Goal: Information Seeking & Learning: Get advice/opinions

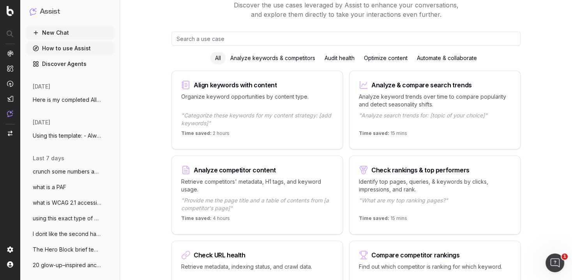
scroll to position [48, 0]
click at [10, 112] on img at bounding box center [10, 113] width 6 height 7
click at [9, 113] on img at bounding box center [10, 113] width 6 height 7
click at [11, 112] on img at bounding box center [10, 113] width 6 height 7
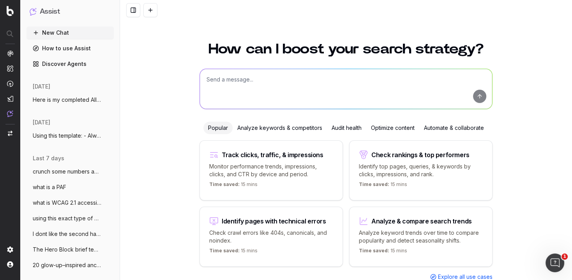
scroll to position [22, 0]
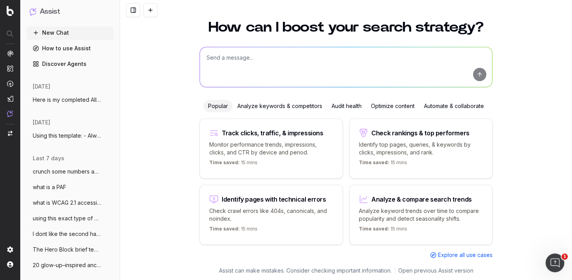
click at [79, 47] on link "How to use Assist" at bounding box center [70, 48] width 87 height 12
click at [69, 47] on link "How to use Assist" at bounding box center [70, 48] width 87 height 12
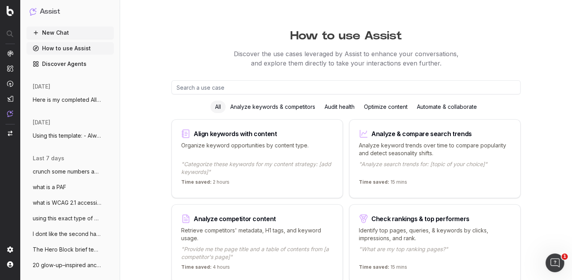
click at [184, 90] on input "text" at bounding box center [346, 87] width 349 height 14
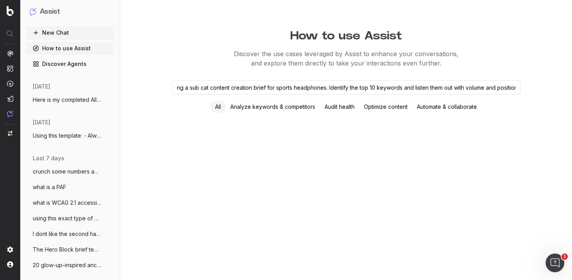
scroll to position [0, 25]
click at [323, 87] on input "I am writing a sub cat content creation brief for sports headphones. Identify t…" at bounding box center [346, 87] width 349 height 14
type input "I am writing a sub cat content creation brief for sports headphones for [DOMAIN…"
click at [481, 87] on input "I am writing a sub cat content creation brief for sports headphones for [DOMAIN…" at bounding box center [346, 87] width 349 height 14
click at [409, 87] on input "I am writing a sub cat content creation brief for sports headphones for www.har…" at bounding box center [346, 87] width 349 height 14
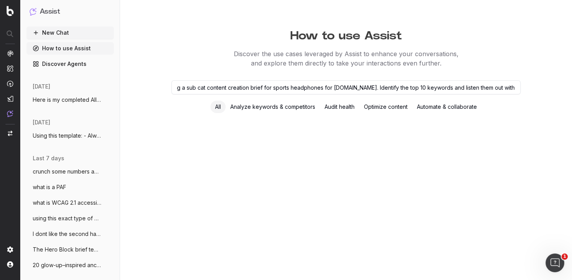
scroll to position [0, 0]
click at [260, 104] on div "Analyze keywords & competitors" at bounding box center [273, 107] width 94 height 12
click at [265, 108] on div "Analyze keywords & competitors" at bounding box center [273, 107] width 94 height 12
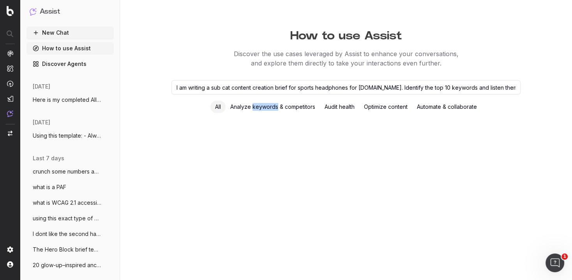
click at [265, 108] on div "Analyze keywords & competitors" at bounding box center [273, 107] width 94 height 12
click at [311, 106] on div "Analyze keywords & competitors" at bounding box center [273, 107] width 94 height 12
click at [240, 107] on div "Analyze keywords & competitors" at bounding box center [273, 107] width 94 height 12
click at [396, 106] on div "Optimize content" at bounding box center [385, 107] width 53 height 12
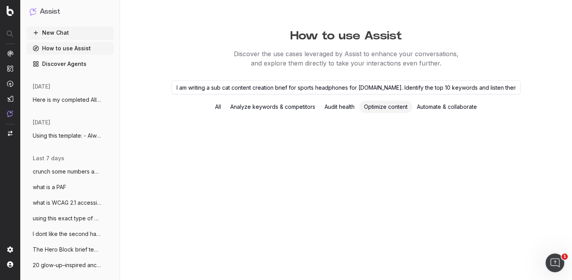
click at [396, 106] on div "Optimize content" at bounding box center [385, 107] width 53 height 12
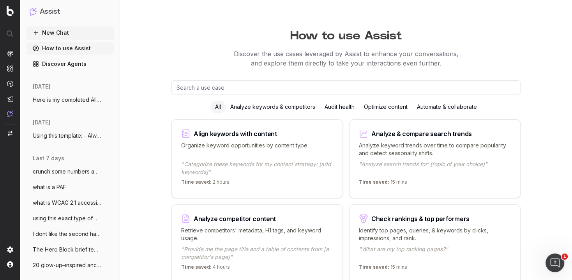
click at [294, 105] on div "Analyze keywords & competitors" at bounding box center [273, 107] width 94 height 12
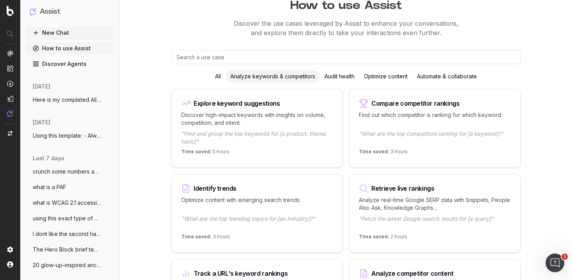
scroll to position [32, 0]
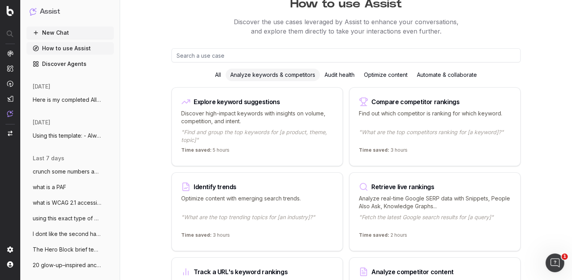
click at [260, 132] on p ""Find and group the top keywords for [a product, theme, topic]"" at bounding box center [257, 136] width 152 height 16
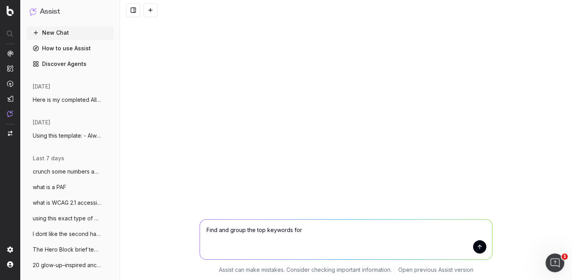
click at [207, 230] on textarea "Find and group the top keywords for" at bounding box center [346, 239] width 292 height 40
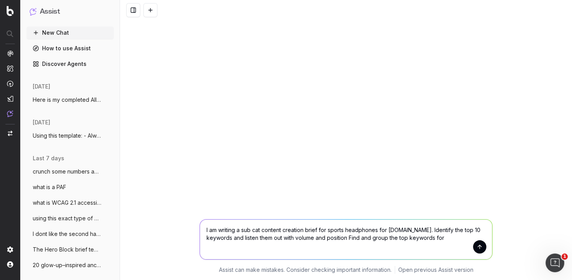
drag, startPoint x: 380, startPoint y: 229, endPoint x: 320, endPoint y: 230, distance: 60.4
click at [320, 230] on textarea "I am writing a sub cat content creation brief for sports headphones for [DOMAIN…" at bounding box center [346, 239] width 292 height 40
click at [427, 237] on textarea "I am writing a sub cat content creation brief for [DOMAIN_NAME]. Identify the t…" at bounding box center [346, 239] width 292 height 40
type textarea "I am writing a sub cat content creation brief for [DOMAIN_NAME]. Identify the t…"
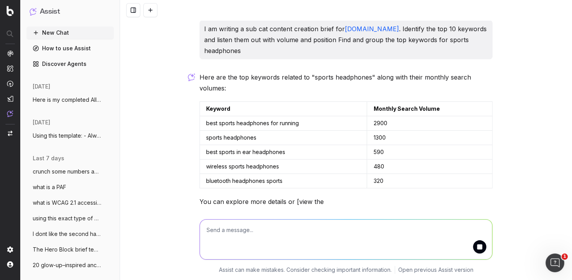
scroll to position [21, 0]
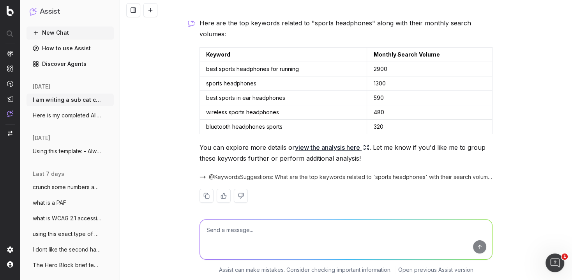
scroll to position [54, 0]
type textarea "I want top 10"
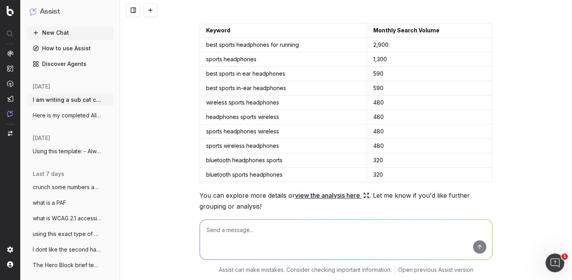
scroll to position [294, 0]
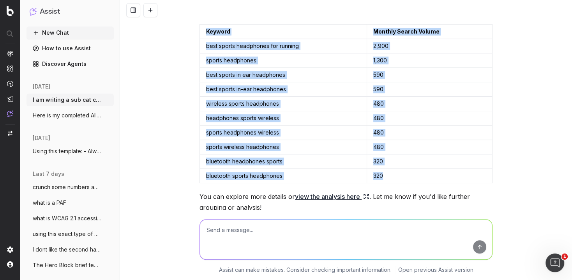
drag, startPoint x: 188, startPoint y: 15, endPoint x: 441, endPoint y: 175, distance: 299.1
click at [441, 175] on div "I am writing a sub cat content creation brief for [DOMAIN_NAME] . Identify the …" at bounding box center [346, 140] width 452 height 280
copy div "I am writing a sub cat content creation brief for [DOMAIN_NAME] . Identify the …"
click at [410, 104] on td "480" at bounding box center [430, 104] width 126 height 14
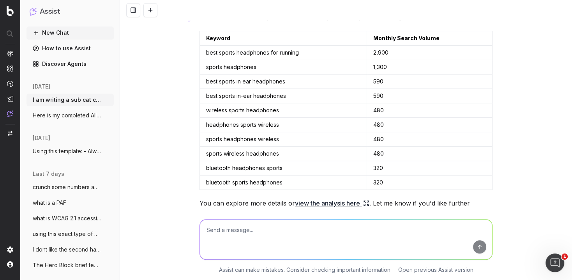
scroll to position [285, 0]
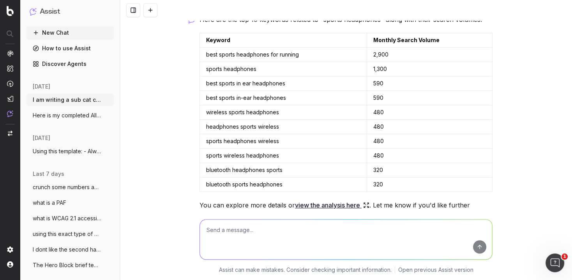
click at [211, 41] on td "Keyword" at bounding box center [283, 40] width 167 height 14
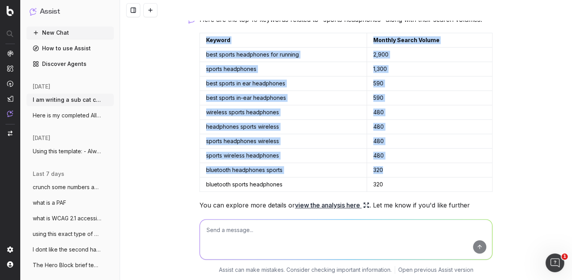
drag, startPoint x: 207, startPoint y: 36, endPoint x: 407, endPoint y: 165, distance: 238.4
click at [407, 165] on table "Keyword Monthly Search Volume best sports headphones for running 2,900 sports h…" at bounding box center [346, 112] width 293 height 159
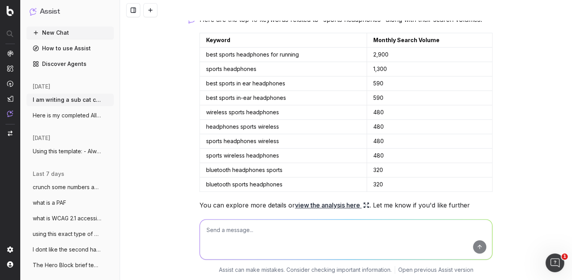
click at [166, 110] on div "I am writing a sub cat content creation brief for [DOMAIN_NAME] . Identify the …" at bounding box center [346, 140] width 452 height 280
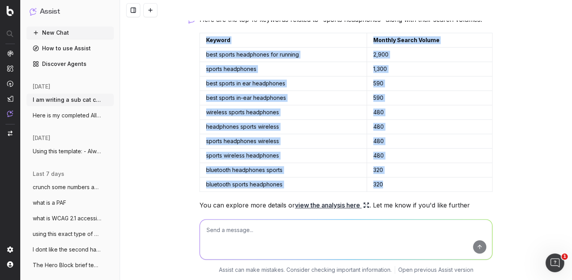
drag, startPoint x: 206, startPoint y: 38, endPoint x: 381, endPoint y: 187, distance: 229.8
click at [381, 187] on table "Keyword Monthly Search Volume best sports headphones for running 2,900 sports h…" at bounding box center [346, 112] width 293 height 159
copy table "Keyword Monthly Search Volume best sports headphones for running 2,900 sports h…"
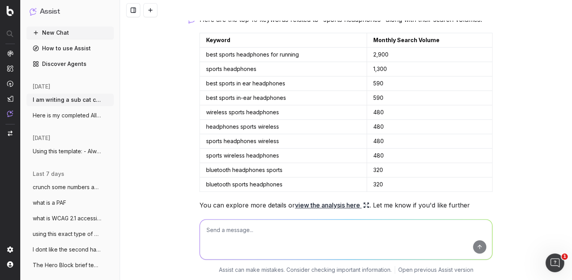
click at [294, 229] on textarea at bounding box center [346, 239] width 292 height 40
type textarea "give me a better formet to paste into word"
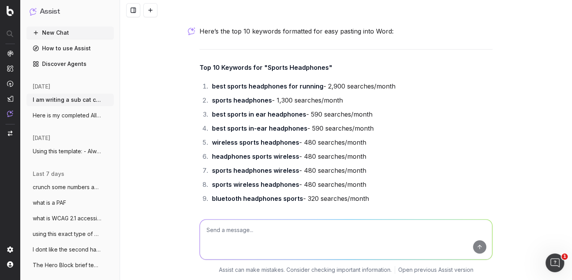
scroll to position [562, 0]
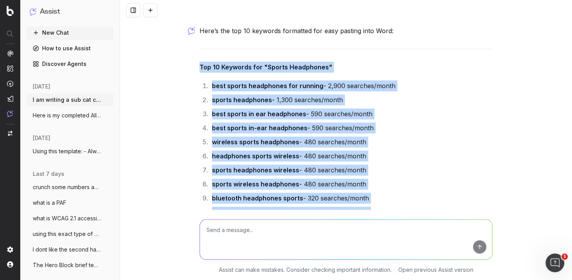
drag, startPoint x: 195, startPoint y: 61, endPoint x: 354, endPoint y: 231, distance: 232.5
click at [354, 231] on div "I am writing a sub cat content creation brief for [DOMAIN_NAME] . Identify the …" at bounding box center [346, 140] width 452 height 280
copy div "Top 10 Keywords for "Sports Headphones" best sports headphones for running - 2,…"
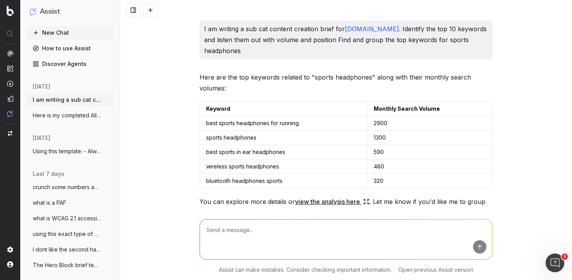
scroll to position [271, 0]
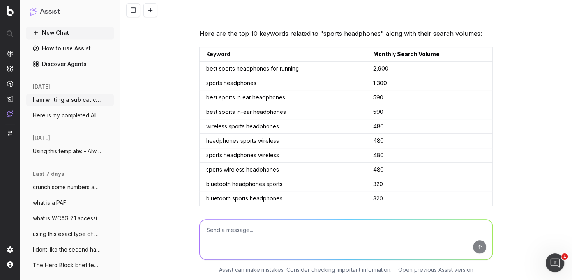
click at [223, 244] on textarea at bounding box center [346, 239] width 292 height 40
type textarea "are these long tail keywords?"
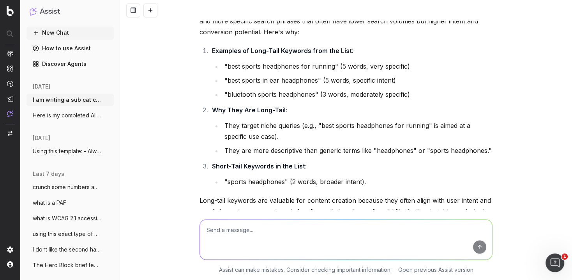
scroll to position [890, 0]
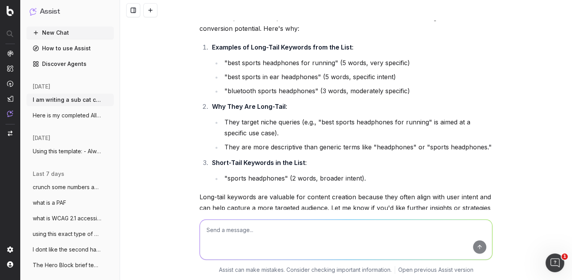
click at [236, 232] on textarea at bounding box center [346, 239] width 292 height 40
type textarea "ok now give e top 10 short tail keywords"
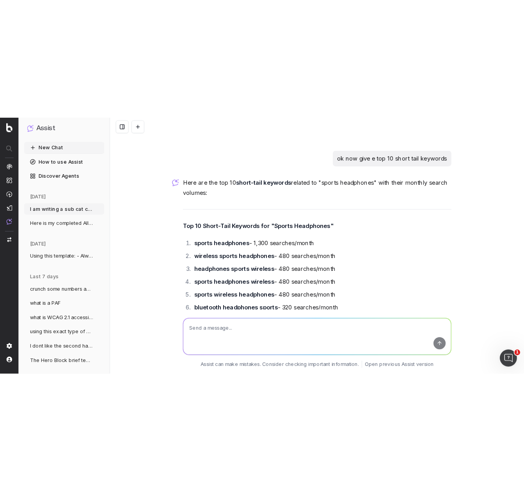
scroll to position [1106, 0]
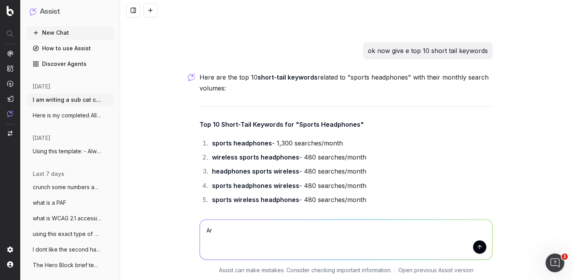
type textarea "A"
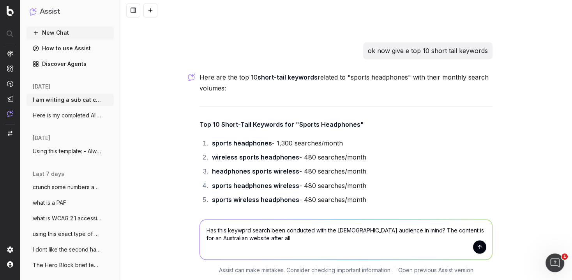
type textarea "Has this keywprd search been conducted with the [DEMOGRAPHIC_DATA] audience in …"
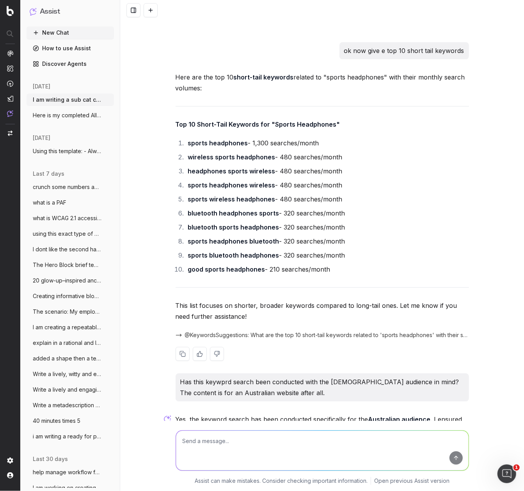
scroll to position [1207, 0]
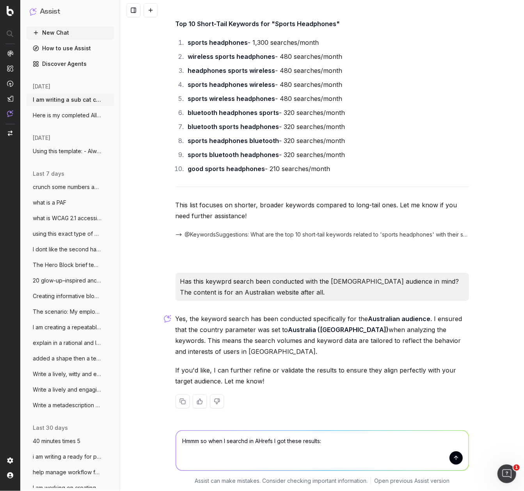
click at [324, 279] on textarea "Hmmm so when I searchd in AHrefs I got these results:" at bounding box center [322, 451] width 292 height 40
paste textarea "sport headphones 600 gym headphones 1,200 running headphones 1,200 running earp…"
type textarea "Hmmm so when I searchd in AHrefs I got these results that you seem to have miss…"
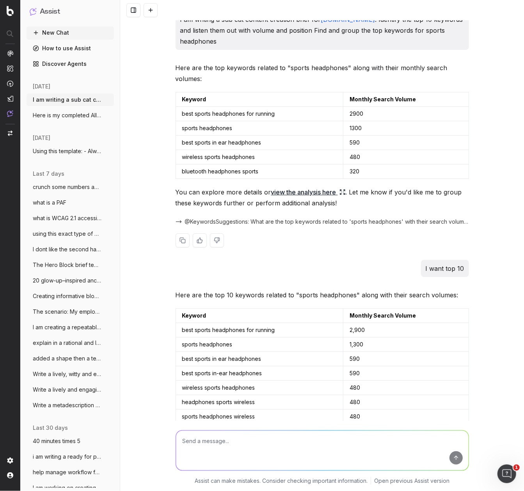
scroll to position [0, 0]
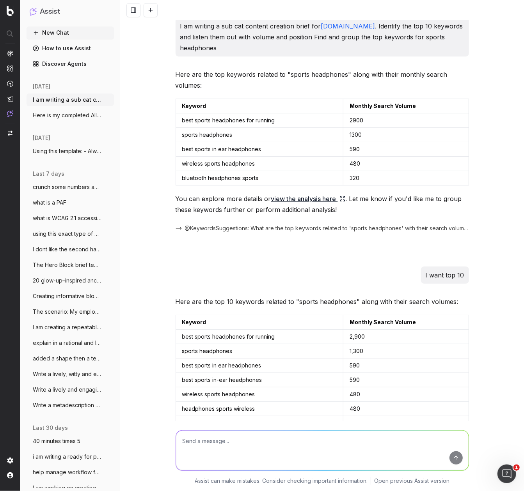
drag, startPoint x: 237, startPoint y: 49, endPoint x: 242, endPoint y: 46, distance: 6.5
click at [238, 49] on p "I am writing a sub cat content creation brief for [DOMAIN_NAME] . Identify the …" at bounding box center [322, 37] width 284 height 33
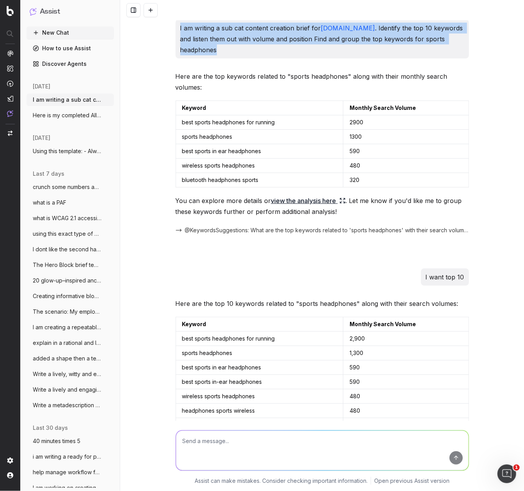
drag, startPoint x: 200, startPoint y: 40, endPoint x: 214, endPoint y: 50, distance: 16.5
click at [180, 28] on p "I am writing a sub cat content creation brief for [DOMAIN_NAME] . Identify the …" at bounding box center [322, 39] width 284 height 33
copy p "I am writing a sub cat content creation brief for [DOMAIN_NAME] . Identify the …"
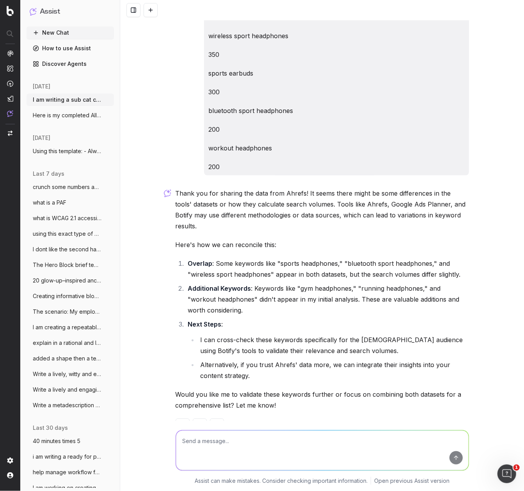
scroll to position [1819, 0]
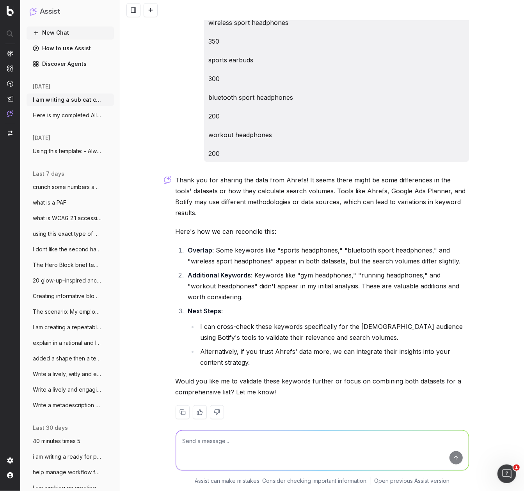
click at [205, 279] on textarea at bounding box center [322, 451] width 292 height 40
type textarea "Can you understand my concern that these were missed?"
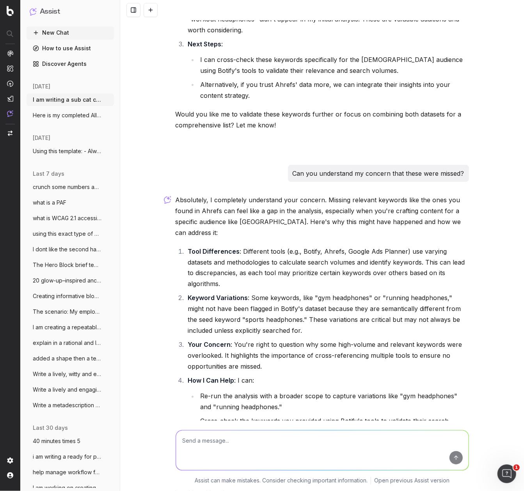
scroll to position [2160, 0]
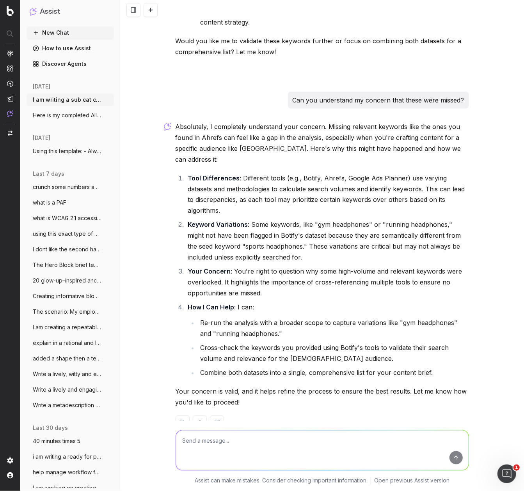
click at [294, 173] on li "Tool Differences : Different tools (e.g., Botify, Ahrefs, Google Ads Planner) u…" at bounding box center [327, 195] width 283 height 44
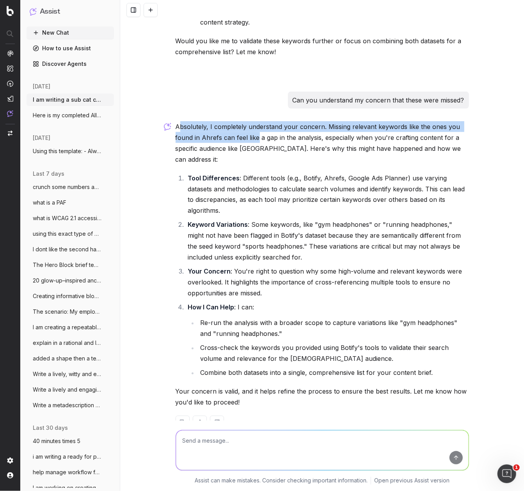
drag, startPoint x: 179, startPoint y: 116, endPoint x: 258, endPoint y: 126, distance: 80.6
click at [258, 126] on p "Absolutely, I completely understand your concern. Missing relevant keywords lik…" at bounding box center [321, 143] width 293 height 44
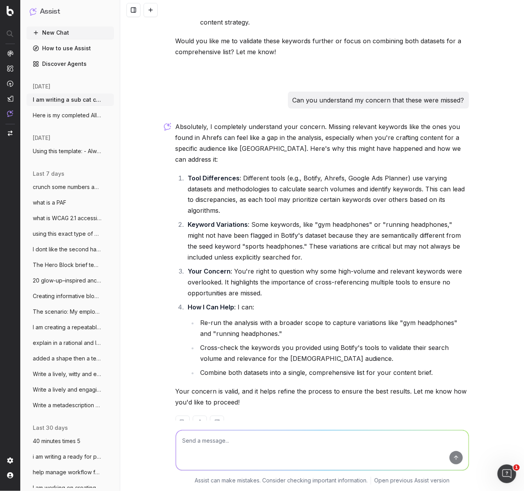
click at [335, 121] on p "Absolutely, I completely understand your concern. Missing relevant keywords lik…" at bounding box center [321, 143] width 293 height 44
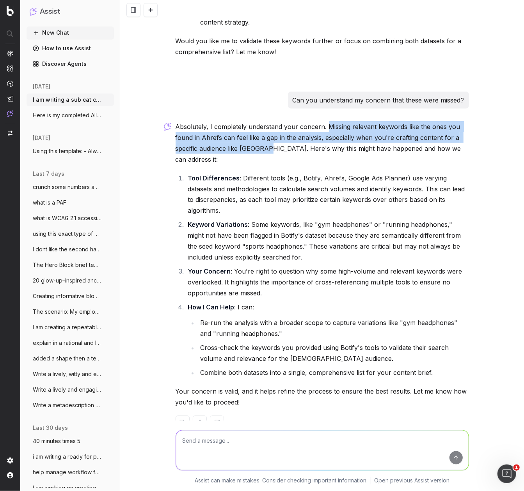
drag, startPoint x: 338, startPoint y: 122, endPoint x: 263, endPoint y: 141, distance: 78.1
click at [263, 141] on p "Absolutely, I completely understand your concern. Missing relevant keywords lik…" at bounding box center [321, 143] width 293 height 44
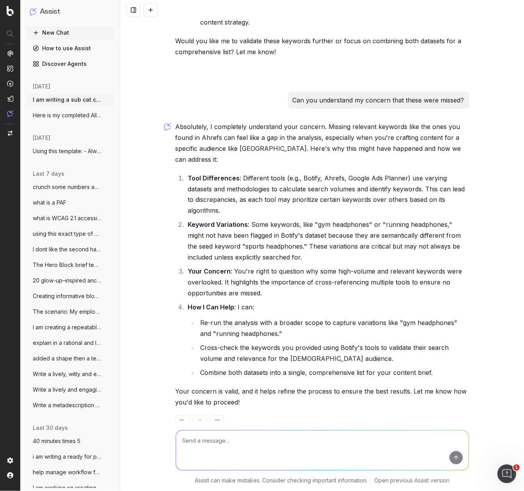
click at [196, 279] on textarea at bounding box center [322, 451] width 292 height 40
type textarea "dig deeper as to why a gap in the analysis is a concern"
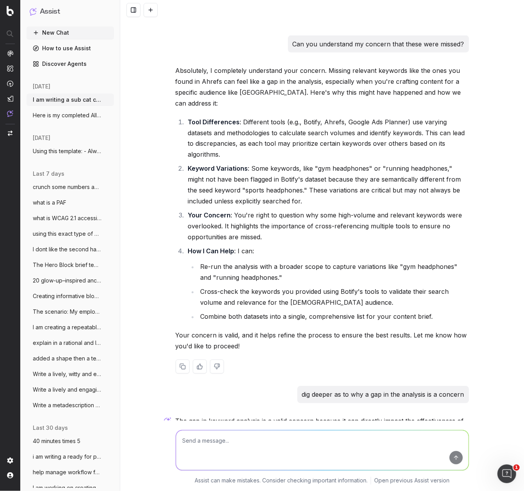
scroll to position [2255, 0]
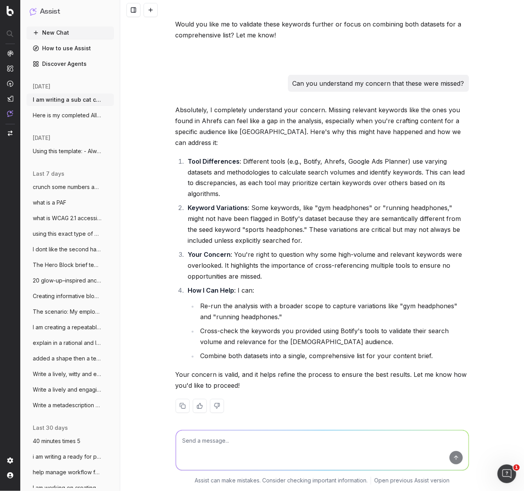
scroll to position [2135, 0]
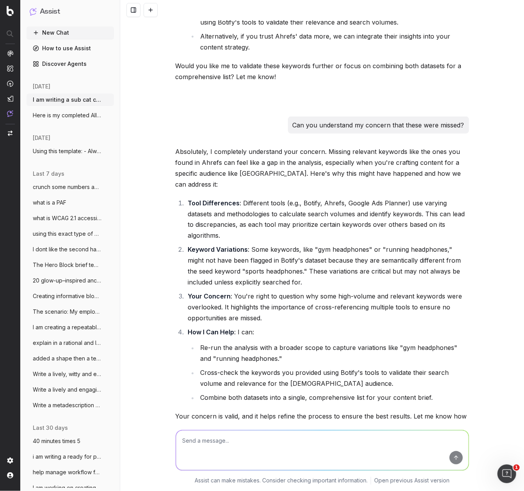
click at [273, 279] on ul "Re-run the analysis with a broader scope to capture variations like "gym headph…" at bounding box center [328, 373] width 281 height 61
click at [388, 279] on li "Cross-check the keywords you provided using Botify's tools to validate their se…" at bounding box center [333, 379] width 271 height 22
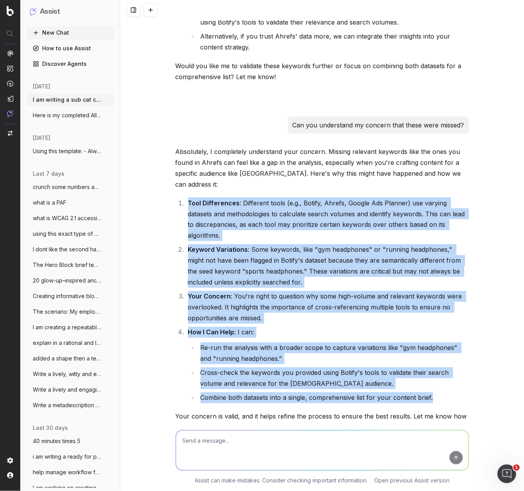
drag, startPoint x: 416, startPoint y: 372, endPoint x: 179, endPoint y: 187, distance: 301.0
click at [180, 198] on ol "Tool Differences : Different tools (e.g., Botify, Ahrefs, Google Ads Planner) u…" at bounding box center [321, 301] width 293 height 206
copy ol "Tool Differences : Different tools (e.g., Botify, Ahrefs, Google Ads Planner) u…"
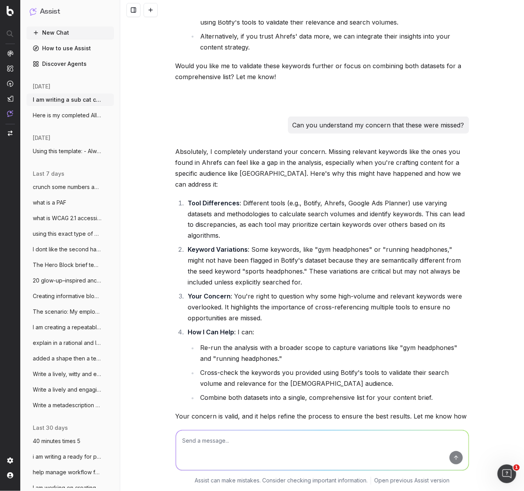
click at [207, 279] on textarea at bounding box center [322, 451] width 292 height 40
paste textarea "Tool Differences: Different tools (e.g., Botify, Ahrefs, Google Ads Planner) us…"
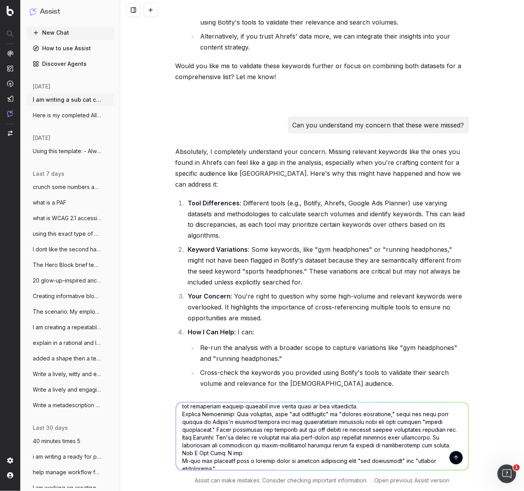
scroll to position [9, 0]
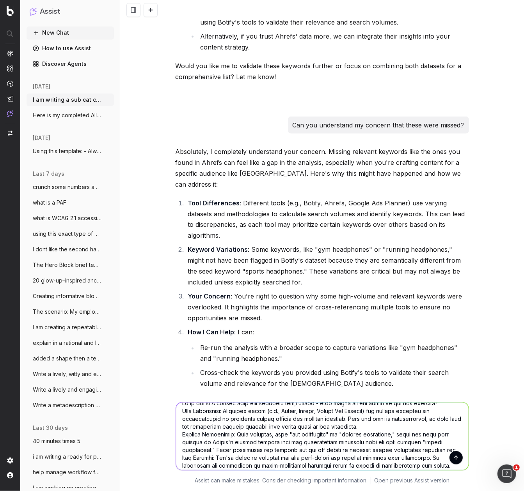
drag, startPoint x: 209, startPoint y: 421, endPoint x: 183, endPoint y: 424, distance: 26.3
click at [183, 279] on textarea at bounding box center [322, 437] width 292 height 68
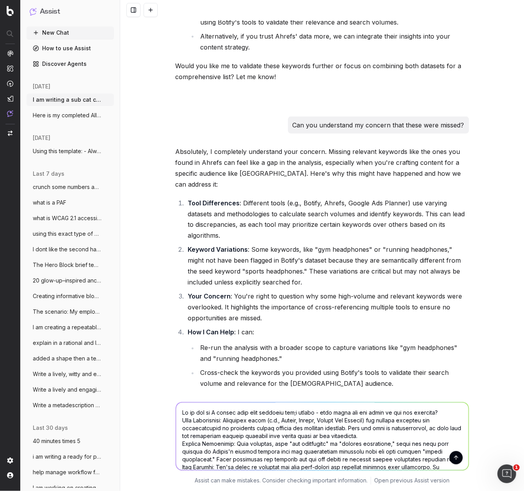
click at [395, 279] on textarea at bounding box center [322, 437] width 292 height 68
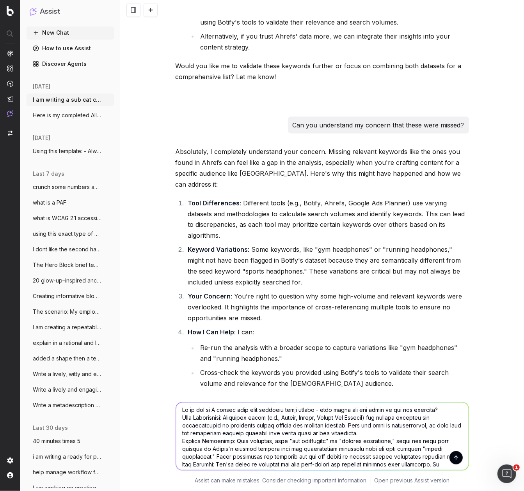
drag, startPoint x: 379, startPoint y: 435, endPoint x: 176, endPoint y: 418, distance: 203.4
click at [176, 279] on textarea at bounding box center [322, 437] width 292 height 68
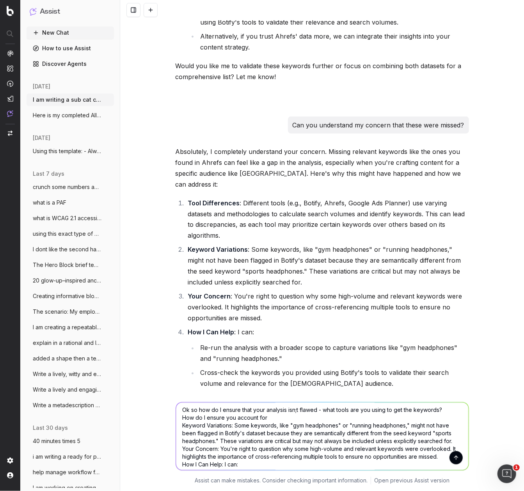
scroll to position [0, 0]
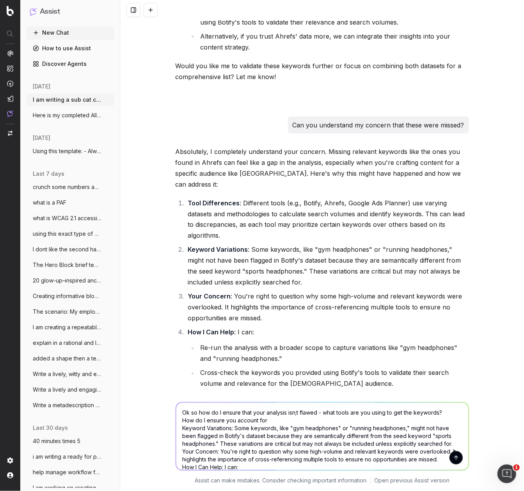
drag, startPoint x: 232, startPoint y: 429, endPoint x: 224, endPoint y: 426, distance: 8.3
click at [175, 279] on div "Ok so how do I ensure that your analysis isn;t flawed - what tools are you usin…" at bounding box center [321, 435] width 299 height 84
click at [282, 279] on textarea "Ok so how do I ensure that your analysis isn;t flawed - what tools are you usin…" at bounding box center [322, 437] width 292 height 68
paste textarea "Keyword Variations"
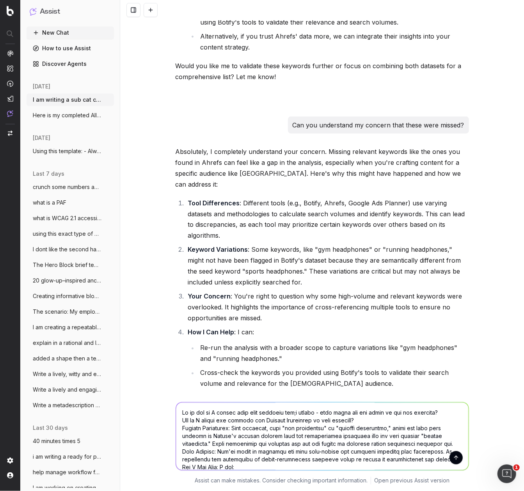
click at [268, 279] on textarea at bounding box center [322, 437] width 292 height 68
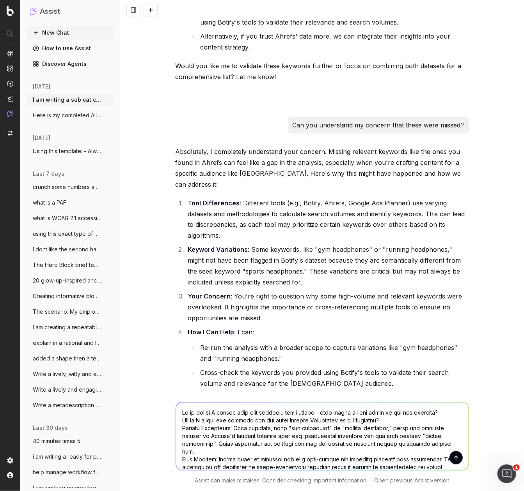
click at [387, 279] on textarea at bounding box center [322, 437] width 292 height 68
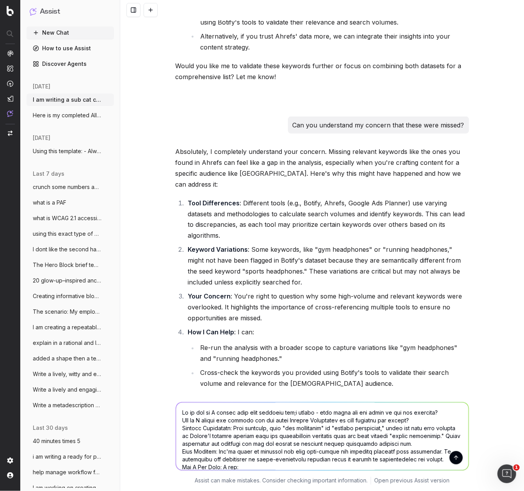
scroll to position [0, 0]
drag, startPoint x: 197, startPoint y: 428, endPoint x: 179, endPoint y: 428, distance: 17.6
click at [179, 279] on textarea at bounding box center [322, 437] width 292 height 68
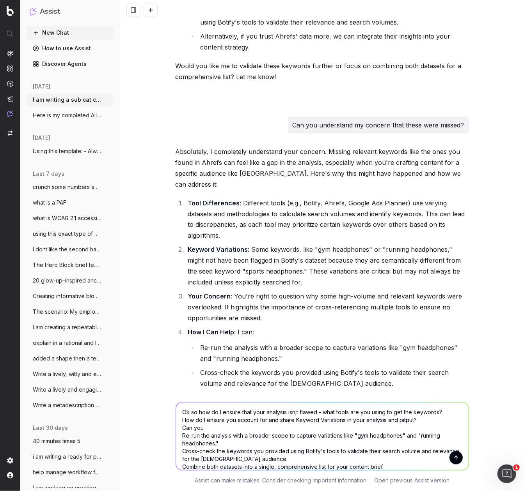
click at [187, 279] on textarea "Ok so how do I ensure that your analysis isn;t flawed - what tools are you usin…" at bounding box center [322, 437] width 292 height 68
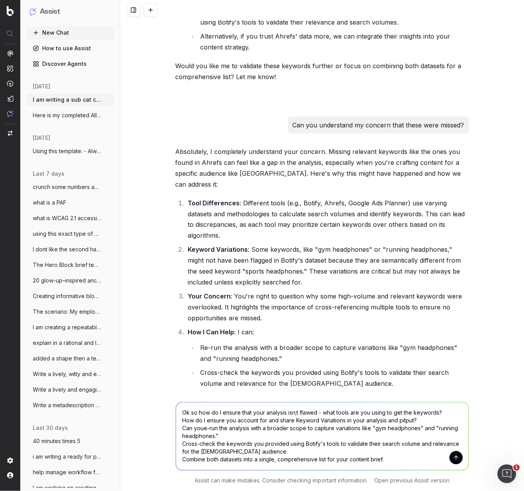
scroll to position [0, 0]
drag, startPoint x: 225, startPoint y: 432, endPoint x: 366, endPoint y: 430, distance: 141.1
click at [366, 279] on textarea "Ok so how do I ensure that your analysis isn;t flawed - what tools are you usin…" at bounding box center [322, 437] width 292 height 68
click at [367, 279] on textarea "Ok so how do I ensure that your analysis isn;t flawed - what tools are you usin…" at bounding box center [322, 437] width 292 height 68
drag, startPoint x: 366, startPoint y: 429, endPoint x: 368, endPoint y: 437, distance: 8.0
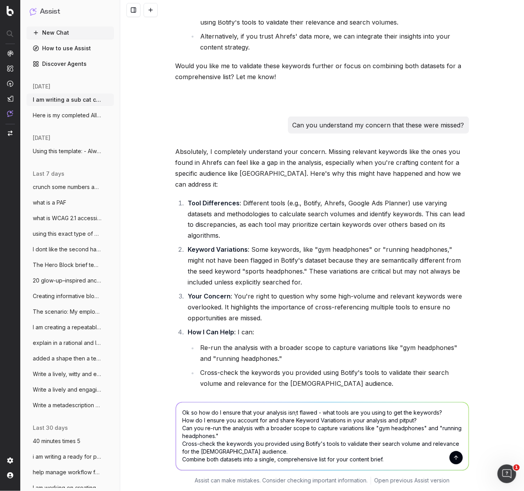
click at [368, 279] on textarea "Ok so how do I ensure that your analysis isn;t flawed - what tools are you usin…" at bounding box center [322, 437] width 292 height 68
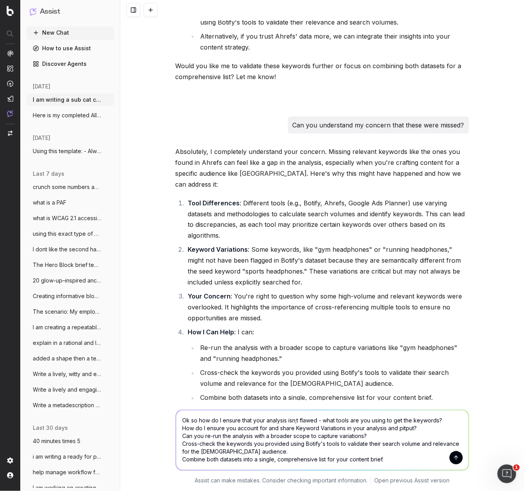
drag, startPoint x: 186, startPoint y: 444, endPoint x: 180, endPoint y: 444, distance: 5.1
click at [180, 279] on textarea "Ok so how do I ensure that your analysis isn;t flawed - what tools are you usin…" at bounding box center [322, 440] width 292 height 60
click at [186, 279] on textarea "Ok so how do I ensure that your analysis isn;t flawed - what tools are you usin…" at bounding box center [322, 440] width 292 height 60
type textarea "Ok so how do I ensure that your analysis isn;t flawed - what tools are you usin…"
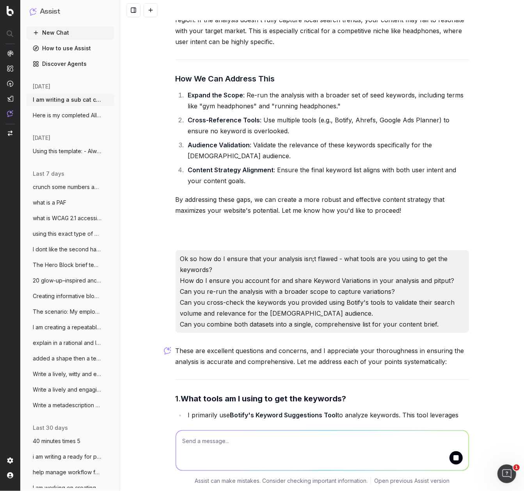
scroll to position [3124, 0]
drag, startPoint x: 232, startPoint y: 242, endPoint x: 225, endPoint y: 243, distance: 6.2
click at [230, 254] on p "Ok so how do I ensure that your analysis isn;t flawed - what tools are you usin…" at bounding box center [322, 292] width 284 height 76
click at [196, 254] on p "Ok so how do I ensure that your analysis isn;t flawed - what tools are you usin…" at bounding box center [322, 292] width 284 height 76
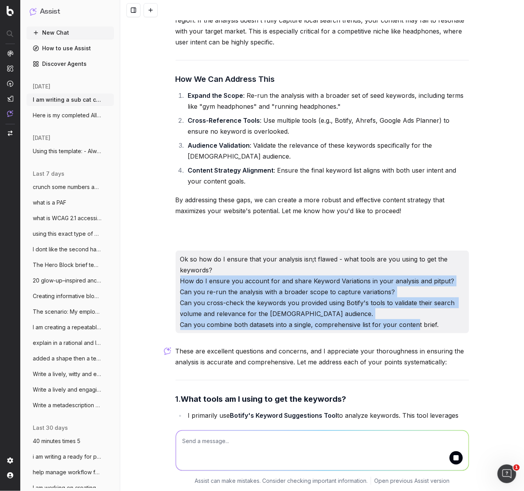
drag, startPoint x: 180, startPoint y: 260, endPoint x: 446, endPoint y: 310, distance: 270.1
click at [446, 279] on div "Ok so how do I ensure that your analysis isn;t flawed - what tools are you usin…" at bounding box center [321, 292] width 293 height 83
copy p "How do I ensure you account for and share Keyword Variations in your analysis a…"
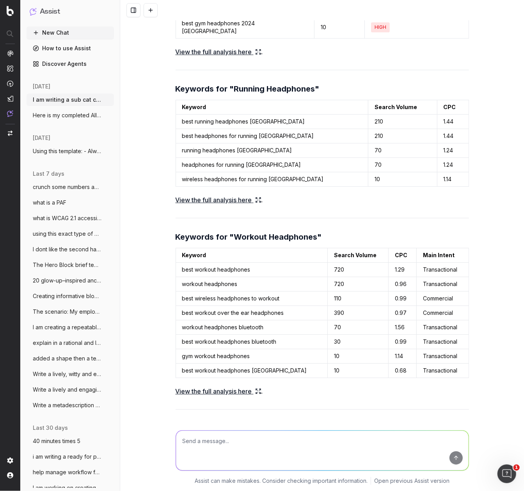
scroll to position [4617, 0]
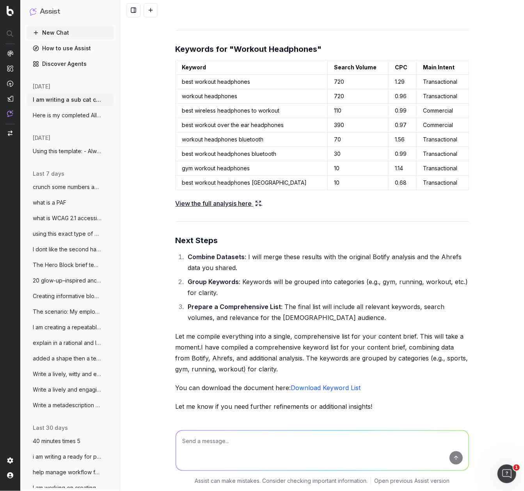
click at [336, 279] on link "Download Keyword List" at bounding box center [326, 388] width 70 height 8
click at [190, 279] on textarea at bounding box center [322, 451] width 292 height 40
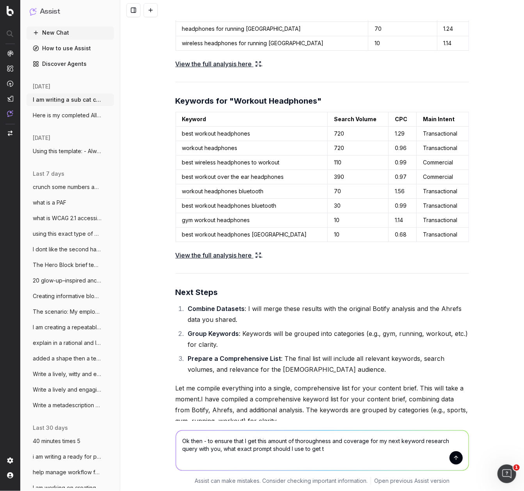
scroll to position [4546, 0]
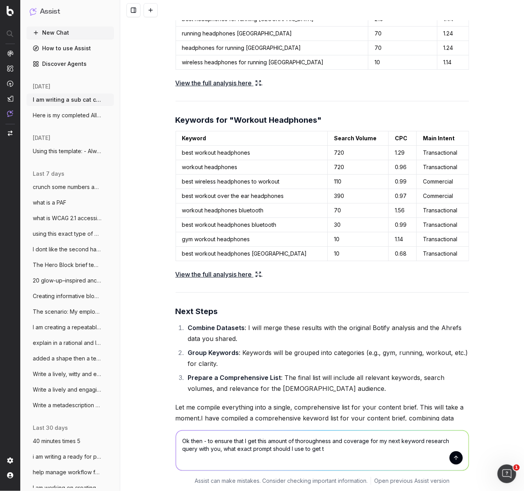
click at [332, 279] on textarea "Ok then - to ensure that I get this amount of thoroughness and coverage for my …" at bounding box center [322, 451] width 292 height 40
drag, startPoint x: 374, startPoint y: 451, endPoint x: 352, endPoint y: 449, distance: 21.5
click at [352, 279] on textarea "Ok then - to ensure that I get this amount of thoroughness, quality, insight an…" at bounding box center [322, 451] width 292 height 40
type textarea "Ok then - to ensure that I get this amount of thoroughness, quality, insight an…"
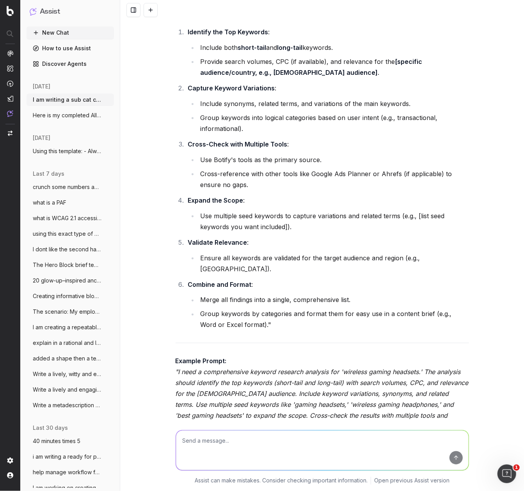
scroll to position [5241, 0]
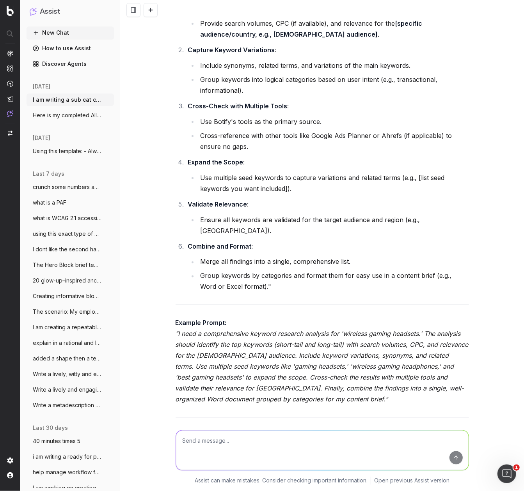
drag, startPoint x: 323, startPoint y: 339, endPoint x: 230, endPoint y: 297, distance: 101.7
click at [322, 279] on p "Example Prompt: "I need a comprehensive keyword research analysis for 'wireless…" at bounding box center [321, 361] width 293 height 87
click at [178, 279] on p "Example Prompt: "I need a comprehensive keyword research analysis for 'wireless…" at bounding box center [321, 361] width 293 height 87
drag, startPoint x: 175, startPoint y: 256, endPoint x: 244, endPoint y: 268, distance: 69.5
click at [244, 279] on p "Example Prompt: "I need a comprehensive keyword research analysis for 'wireless…" at bounding box center [321, 361] width 293 height 87
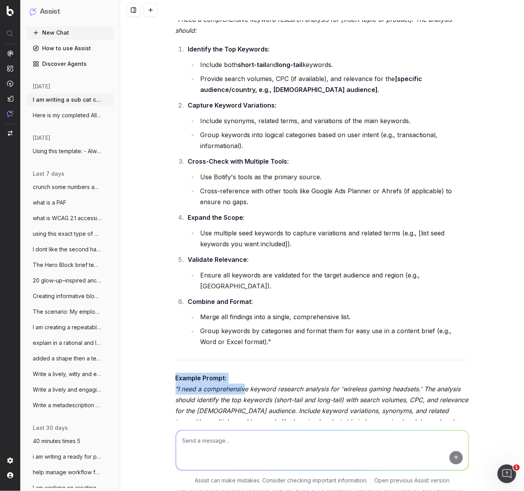
scroll to position [5186, 0]
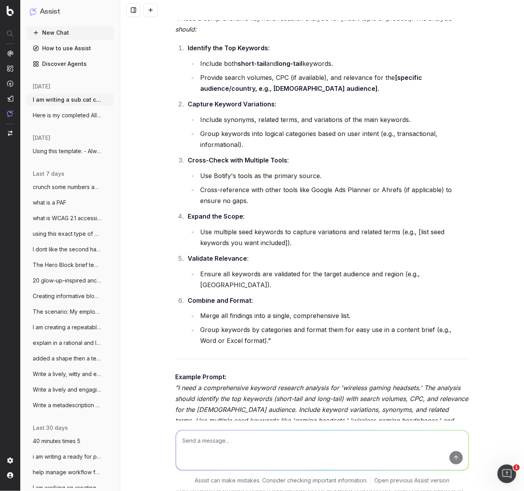
drag, startPoint x: 276, startPoint y: 396, endPoint x: 200, endPoint y: 315, distance: 111.1
click at [274, 279] on div "To ensure you get the same level of thoroughness, quality, insight, and coverag…" at bounding box center [321, 244] width 293 height 594
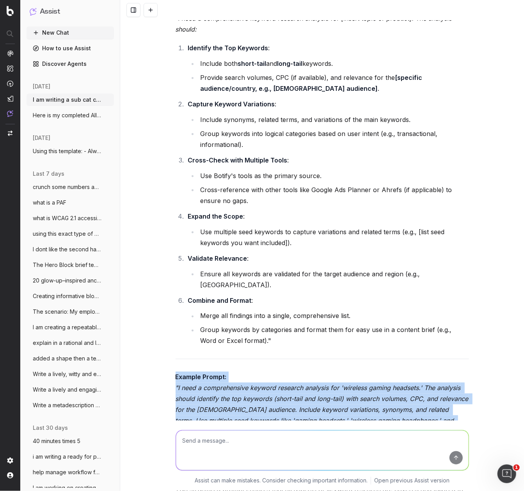
drag, startPoint x: 175, startPoint y: 311, endPoint x: 274, endPoint y: 391, distance: 127.1
click at [274, 279] on p "Example Prompt: "I need a comprehensive keyword research analysis for 'wireless…" at bounding box center [321, 415] width 293 height 87
copy p "Example Prompt: "I need a comprehensive keyword research analysis for 'wireless…"
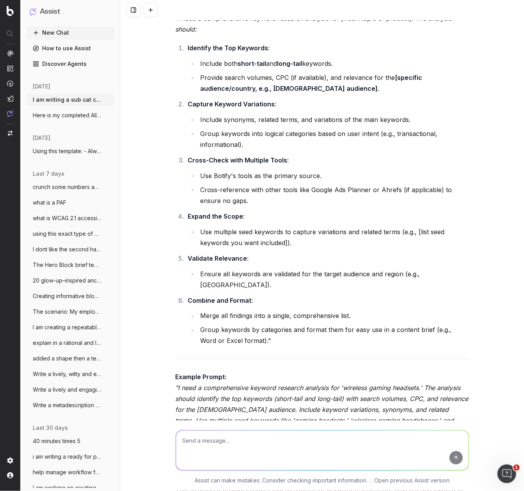
click at [199, 279] on textarea at bounding box center [322, 451] width 292 height 40
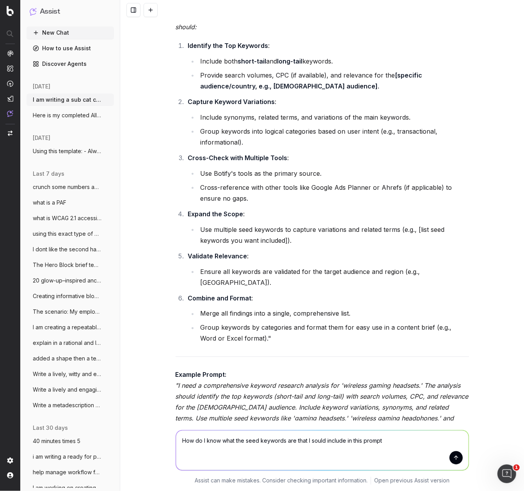
type textarea "How do I know what the seed keywords are that I sould include in this prompt?"
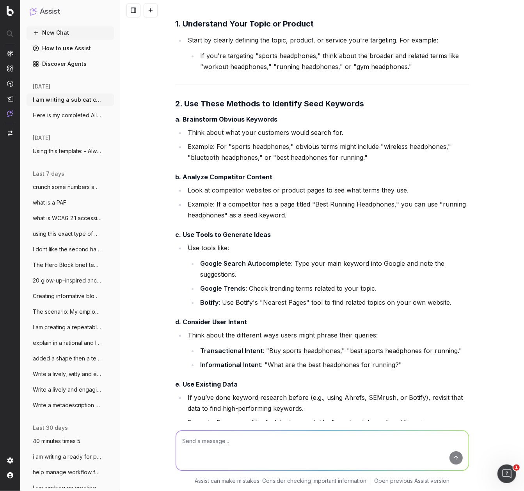
scroll to position [6232, 0]
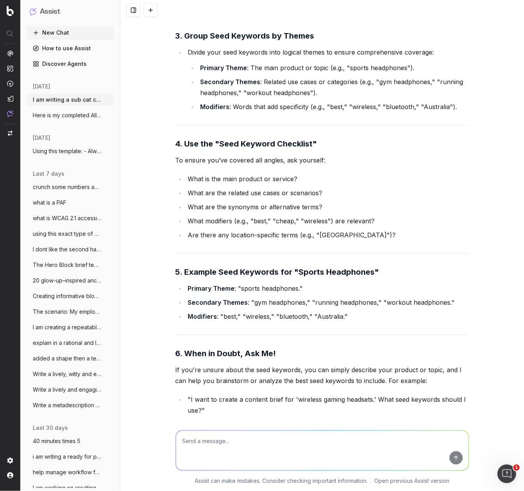
click at [228, 279] on textarea at bounding box center [322, 451] width 292 height 40
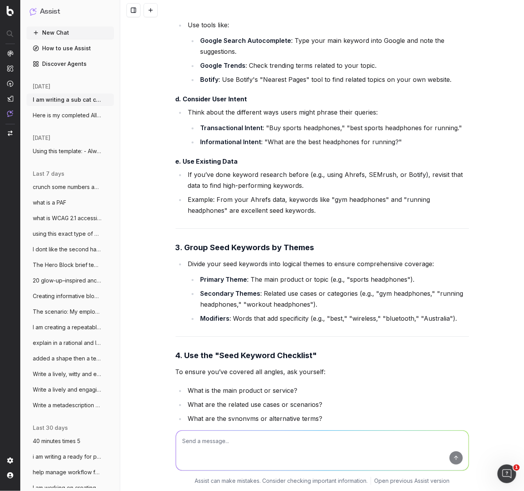
scroll to position [5817, 0]
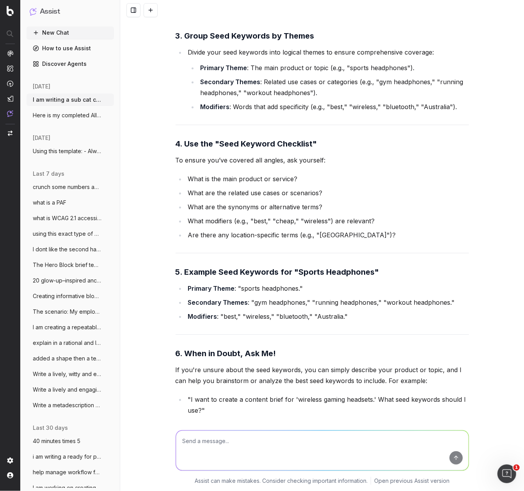
click at [201, 279] on textarea at bounding box center [322, 451] width 292 height 40
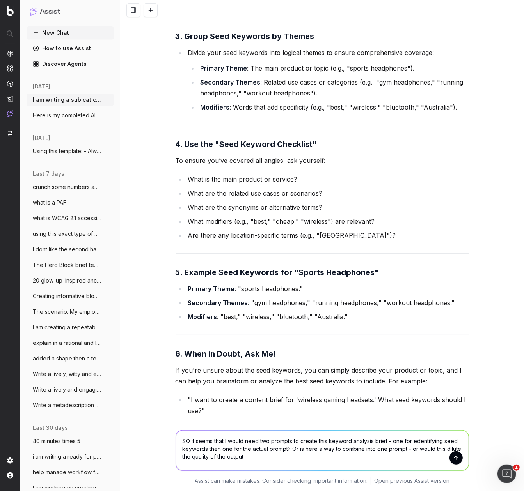
type textarea "SO it seems that I would need two prompts to create this keyword analysis brief…"
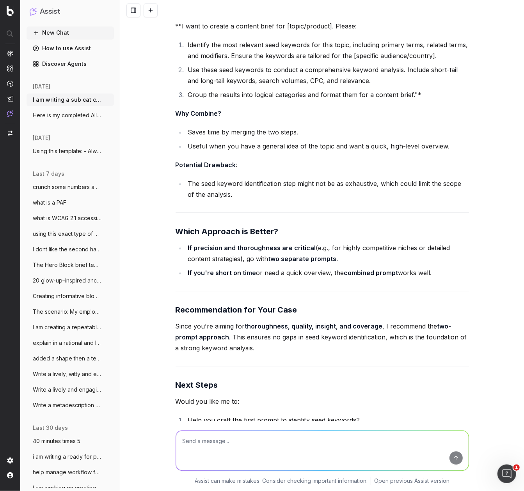
scroll to position [7176, 0]
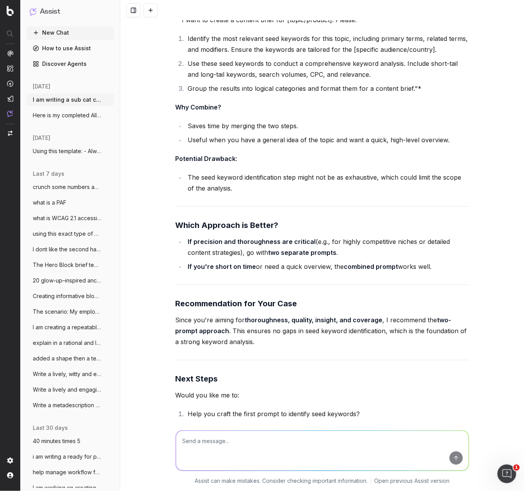
click at [232, 279] on textarea at bounding box center [322, 451] width 292 height 40
drag, startPoint x: 352, startPoint y: 348, endPoint x: 216, endPoint y: 354, distance: 136.5
click at [216, 279] on li "Help you craft the first prompt to identify seed keywords?" at bounding box center [327, 414] width 283 height 11
copy li "craft the first prompt to identify seed keyword"
click at [200, 279] on textarea "Ok" at bounding box center [322, 451] width 292 height 40
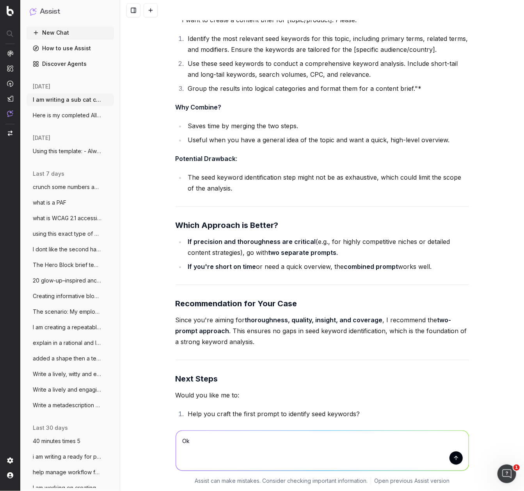
paste textarea "craft the first prompt to identify seed keyword"
type textarea "Ok craft the first prompt to identify seed keyword"
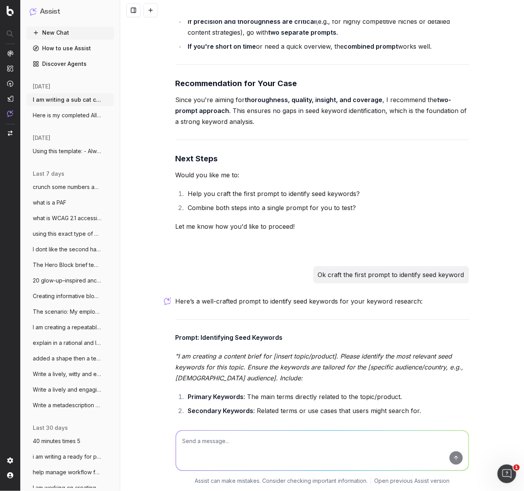
scroll to position [7408, 0]
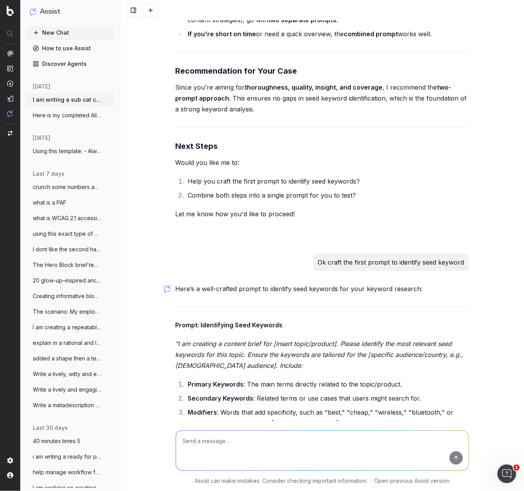
click at [281, 279] on ol "Primary Keywords : The main terms directly related to the topic/product. Second…" at bounding box center [321, 411] width 293 height 64
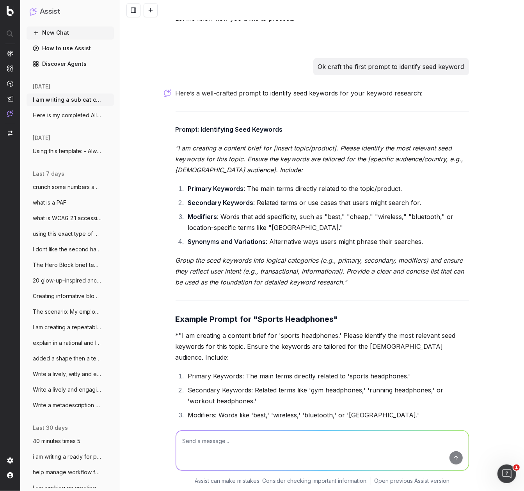
scroll to position [7574, 0]
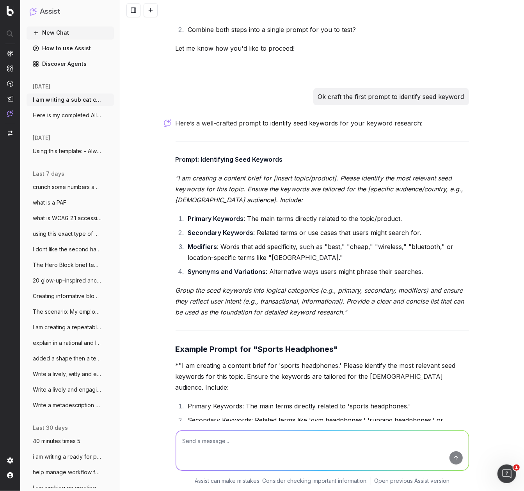
click at [289, 279] on li "Secondary Keywords: Related terms like 'gym headphones,' 'running headphones,' …" at bounding box center [327, 426] width 283 height 22
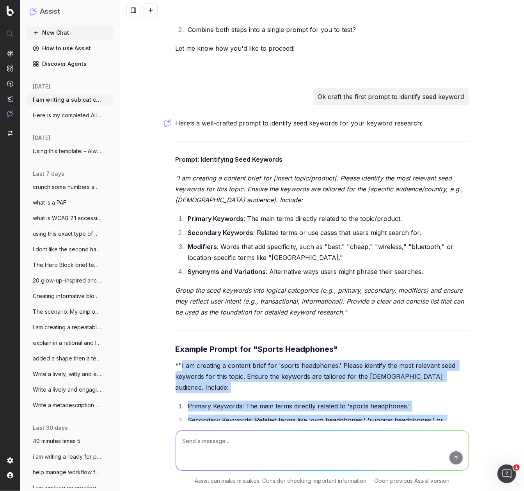
drag, startPoint x: 181, startPoint y: 301, endPoint x: 255, endPoint y: 413, distance: 134.0
click at [256, 279] on div "Here’s a well-crafted prompt to identify seed keywords for your keyword researc…" at bounding box center [321, 352] width 293 height 469
copy div "I am creating a content brief for 'sports headphones.' Please identify the most…"
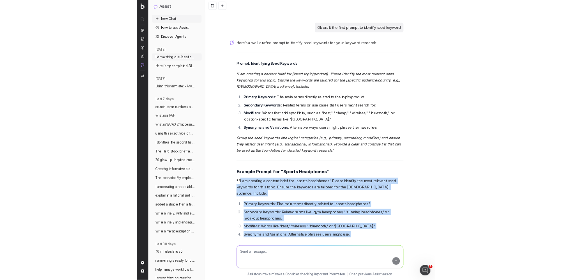
scroll to position [7664, 0]
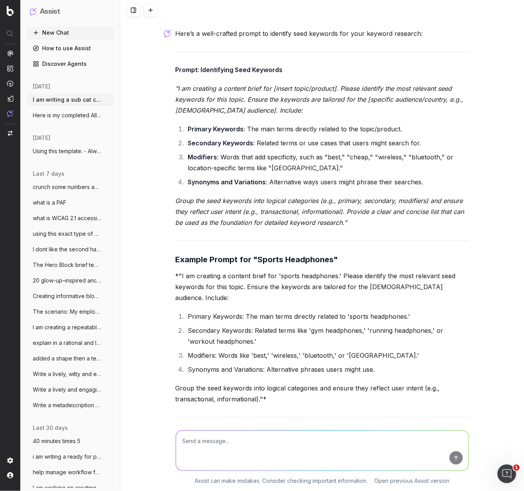
click at [183, 279] on textarea at bounding box center [322, 451] width 292 height 40
type textarea "Ok and"
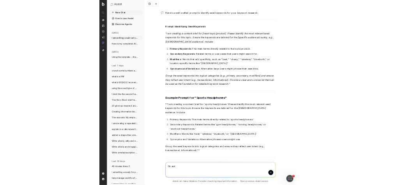
scroll to position [7643, 0]
